Goal: Find specific page/section: Find specific page/section

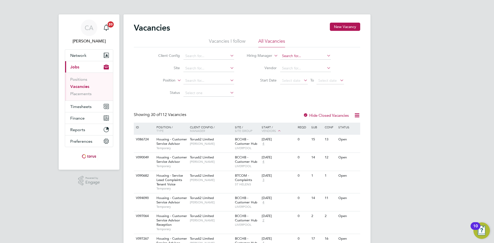
click at [286, 56] on input at bounding box center [305, 56] width 51 height 7
click at [297, 62] on li "Mike Phillips" at bounding box center [312, 63] width 64 height 7
type input "[PERSON_NAME]"
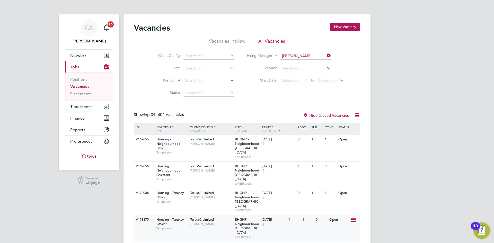
click at [226, 215] on div "Torus62 Limited Mike Phillips" at bounding box center [211, 221] width 45 height 13
click at [254, 191] on span "BHGNP - Neighbourhood Liverpool South" at bounding box center [247, 200] width 24 height 18
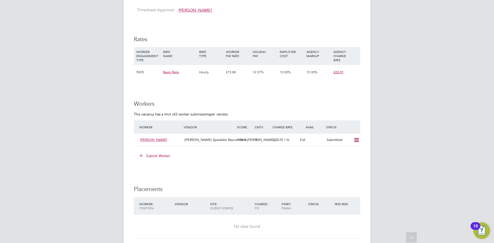
scroll to position [489, 0]
click at [356, 141] on icon at bounding box center [356, 141] width 6 height 4
click at [357, 151] on li "Offer" at bounding box center [350, 151] width 18 height 7
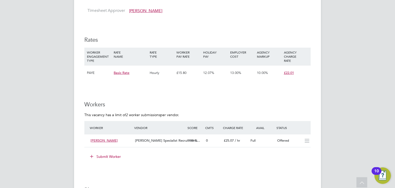
scroll to position [3, 2]
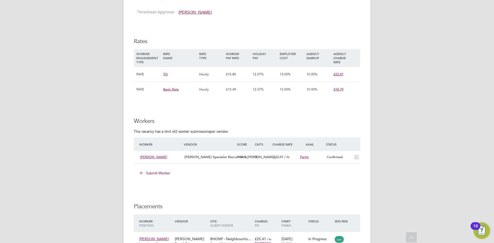
scroll to position [412, 0]
